Goal: Navigation & Orientation: Find specific page/section

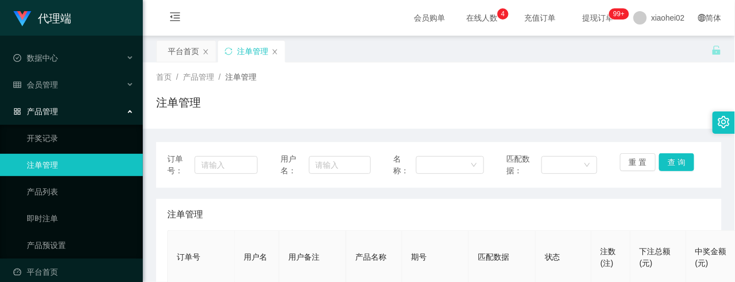
scroll to position [223, 0]
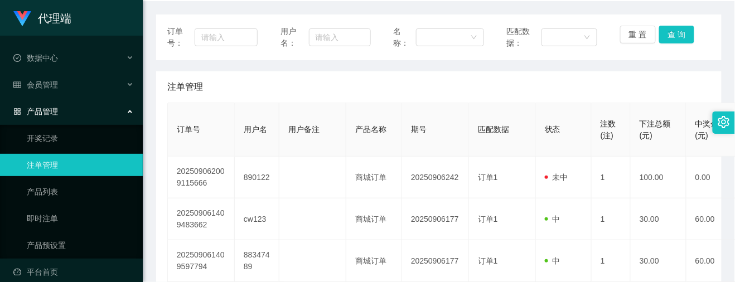
scroll to position [148, 0]
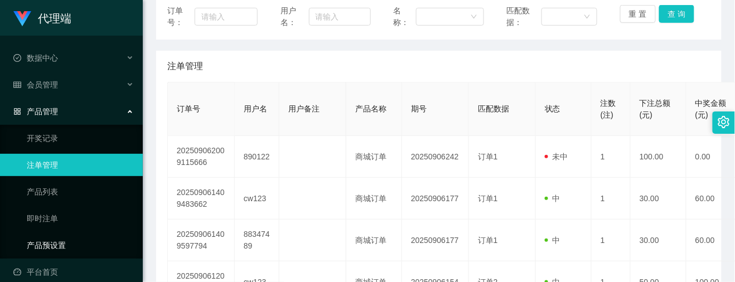
click at [57, 251] on link "产品预设置" at bounding box center [80, 245] width 107 height 22
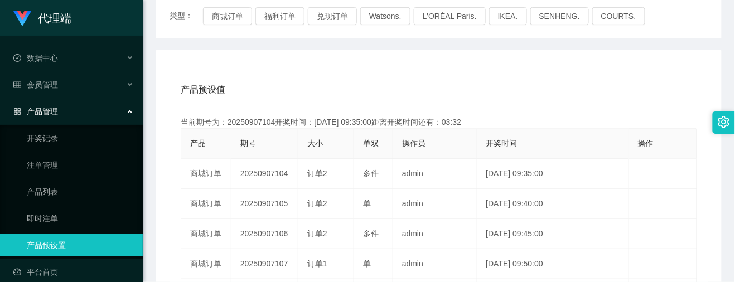
scroll to position [74, 0]
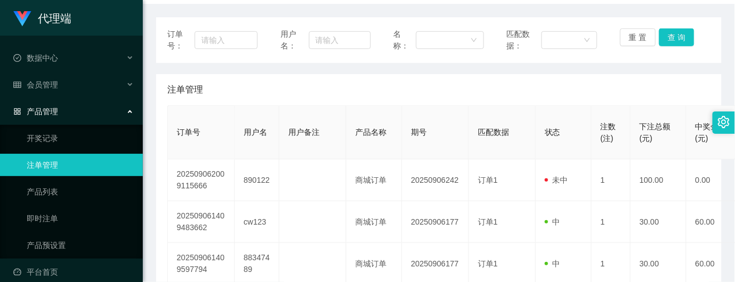
scroll to position [148, 0]
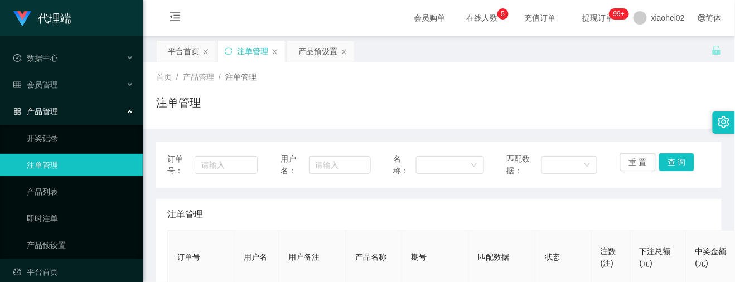
scroll to position [74, 0]
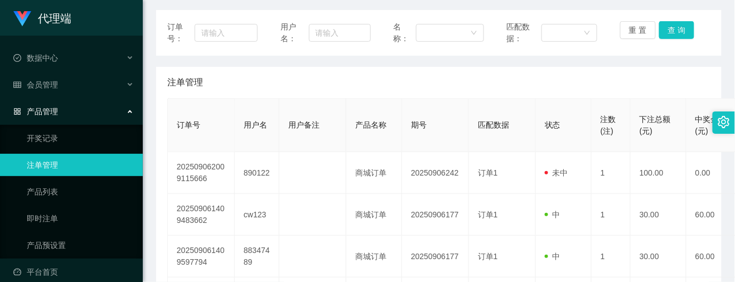
scroll to position [148, 0]
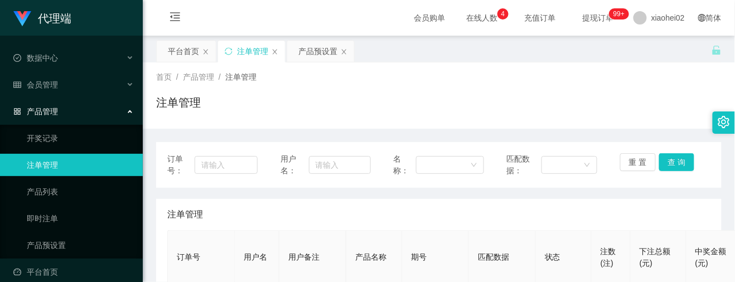
scroll to position [148, 0]
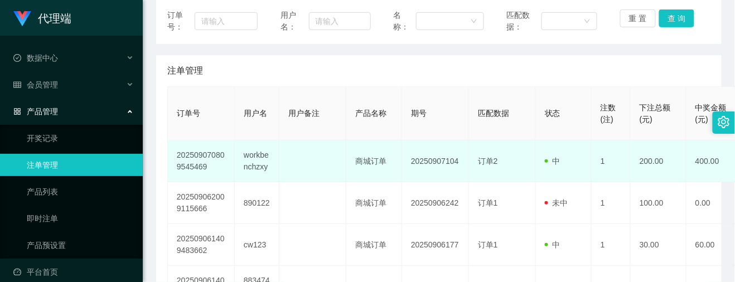
scroll to position [148, 0]
